Goal: Information Seeking & Learning: Learn about a topic

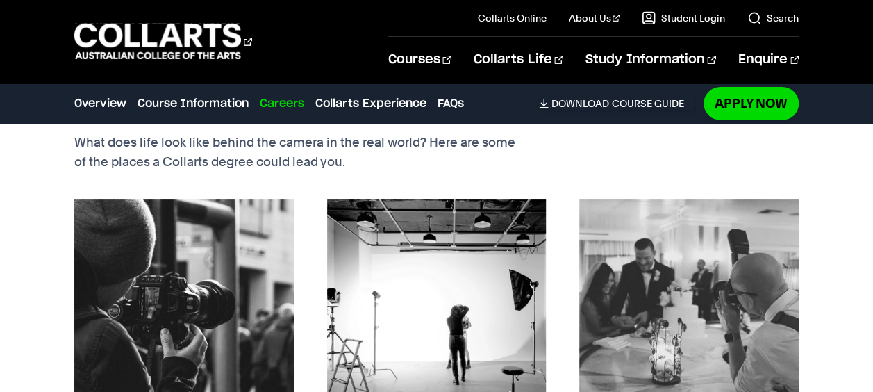
scroll to position [2321, 0]
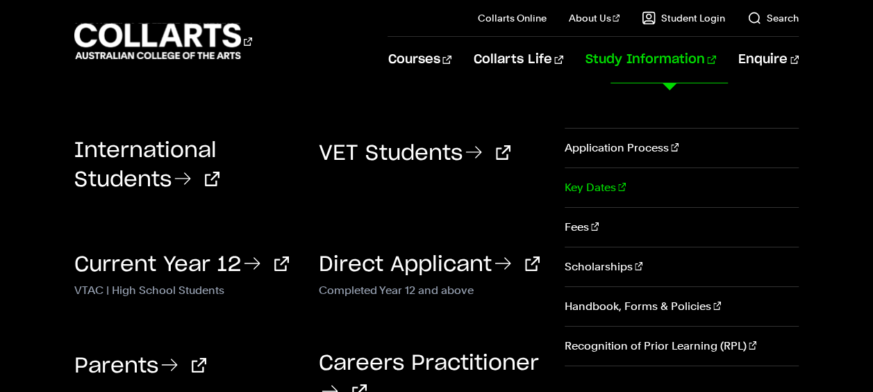
click at [614, 190] on link "Key Dates" at bounding box center [682, 187] width 234 height 39
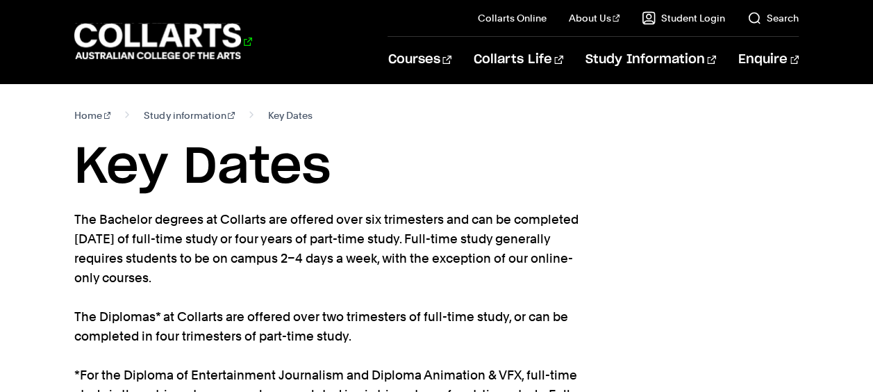
click at [225, 36] on 1 "Go to homepage" at bounding box center [157, 42] width 167 height 36
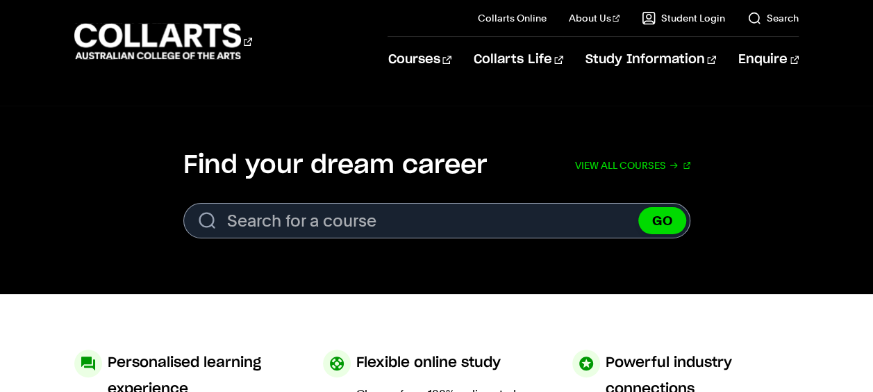
scroll to position [363, 0]
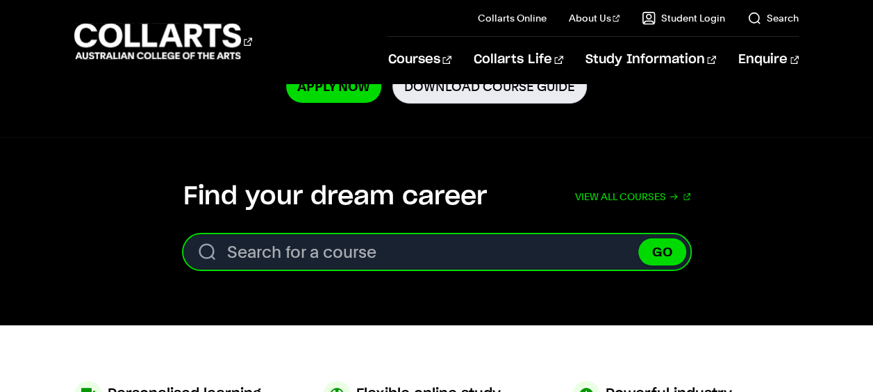
click at [390, 247] on input "Search for a course" at bounding box center [436, 251] width 507 height 35
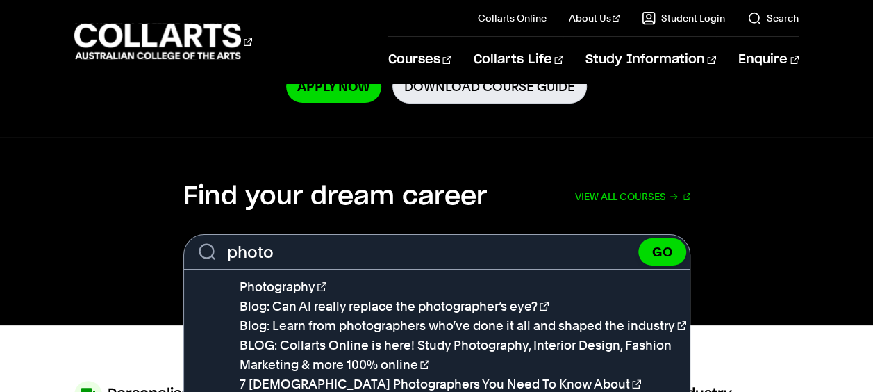
click at [405, 288] on li "Photography" at bounding box center [465, 286] width 450 height 19
click at [363, 286] on li "Photography" at bounding box center [465, 286] width 450 height 19
click at [290, 287] on link "Photography" at bounding box center [283, 286] width 87 height 15
type input "Photography"
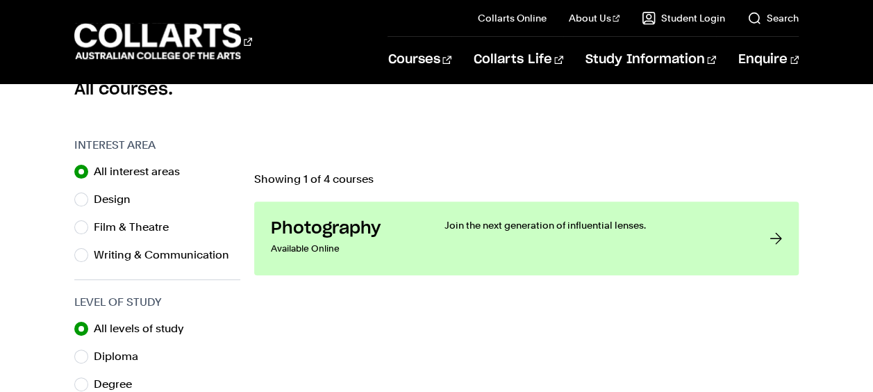
scroll to position [398, 0]
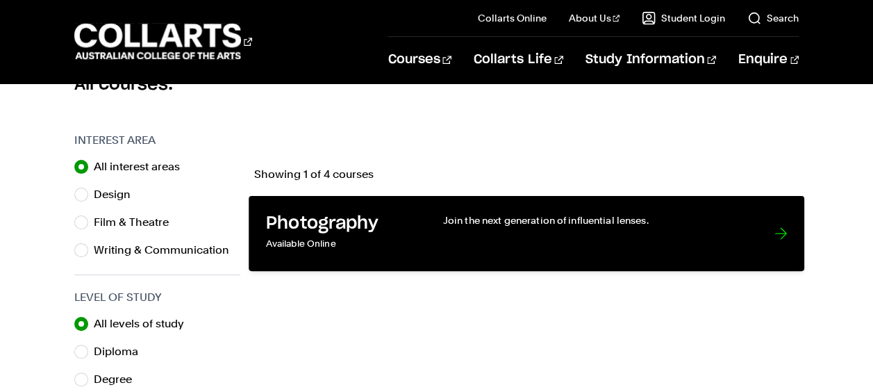
click at [550, 222] on p "Join the next generation of influential lenses." at bounding box center [595, 220] width 304 height 14
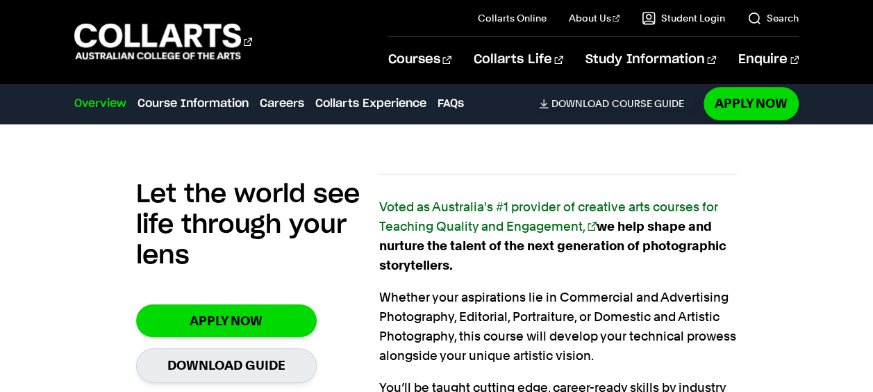
scroll to position [812, 0]
